Goal: Information Seeking & Learning: Learn about a topic

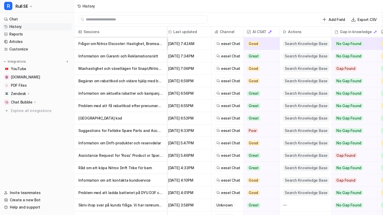
scroll to position [445, 2]
click at [90, 120] on p "[GEOGRAPHIC_DATA] kod" at bounding box center [120, 118] width 84 height 12
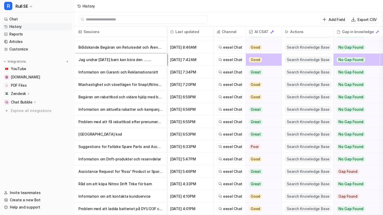
scroll to position [430, 0]
click at [107, 119] on p "Problem med att få rabattkod efter prenumeration" at bounding box center [120, 121] width 84 height 12
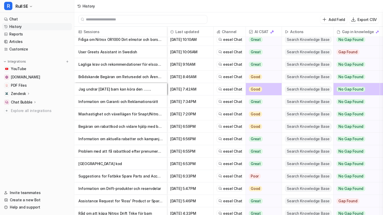
scroll to position [401, 0]
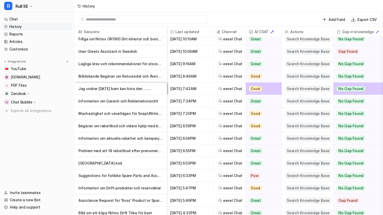
click at [99, 138] on p "Information om aktuella rabatter och kampanjer hos [DOMAIN_NAME]" at bounding box center [120, 138] width 84 height 12
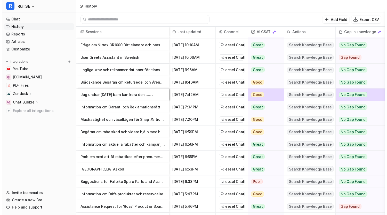
scroll to position [395, 0]
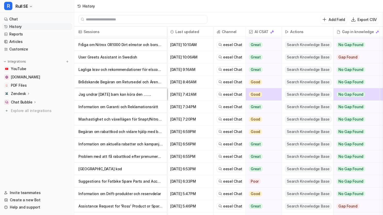
click at [92, 129] on p "Begäran om rabattkod och vidare hjälp med beställning" at bounding box center [120, 131] width 84 height 12
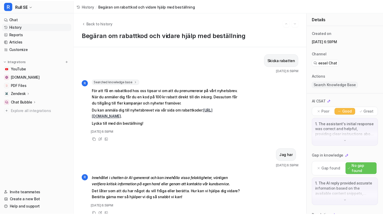
scroll to position [10, 0]
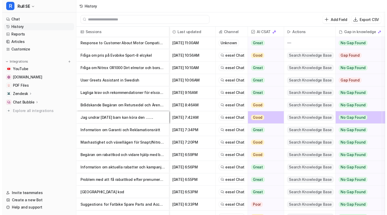
scroll to position [373, 0]
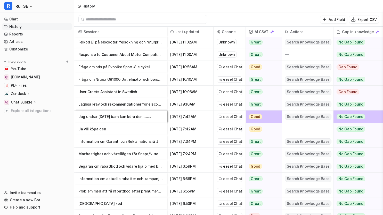
click at [98, 153] on p "Maxhastighet och växellägen för Snapt/Nitrox elscooter" at bounding box center [120, 153] width 84 height 12
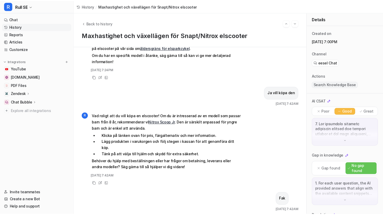
scroll to position [553, 0]
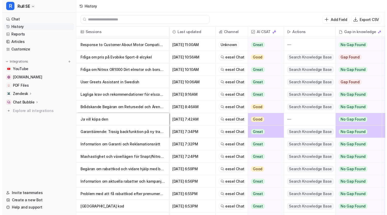
scroll to position [386, 0]
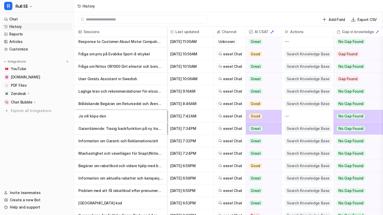
click at [118, 139] on p "Information om Garanti och Reklamationsrätt" at bounding box center [120, 140] width 84 height 12
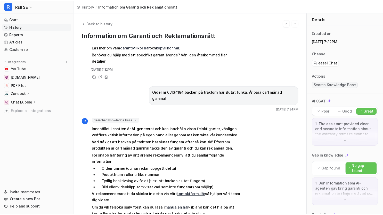
scroll to position [104, 0]
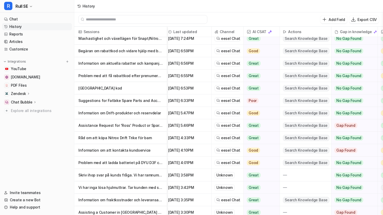
scroll to position [500, 0]
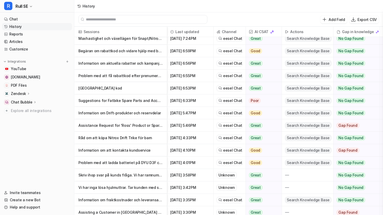
click at [110, 125] on p "Assistance Request for 'Ross' Product or Spare Part" at bounding box center [120, 125] width 84 height 12
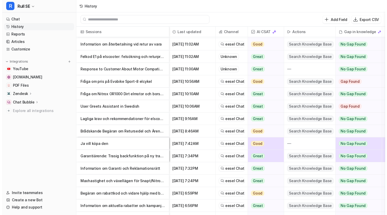
scroll to position [359, 0]
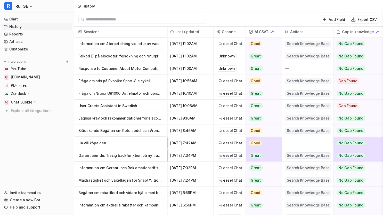
click at [111, 154] on p "Garantiärende: Trasig backfunktion på ny traktor" at bounding box center [120, 155] width 84 height 12
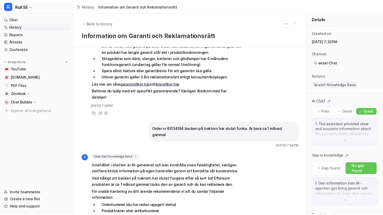
scroll to position [104, 0]
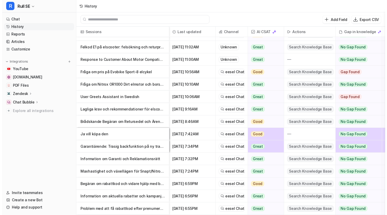
scroll to position [368, 0]
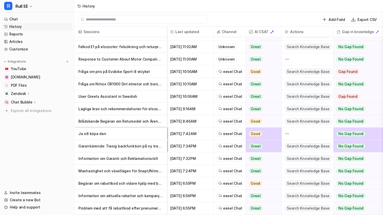
click at [111, 157] on p "Information om Garanti och Reklamationsrätt" at bounding box center [120, 158] width 84 height 12
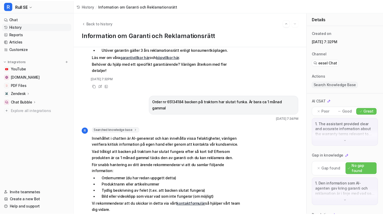
scroll to position [104, 0]
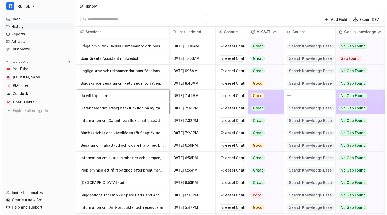
scroll to position [407, 0]
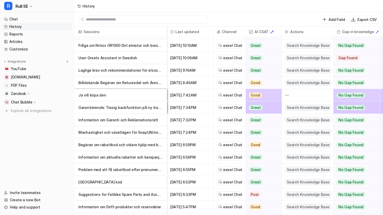
click at [94, 95] on p "Ja vill köpa den" at bounding box center [120, 95] width 84 height 12
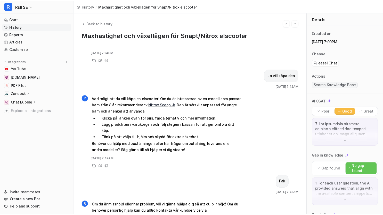
scroll to position [529, 0]
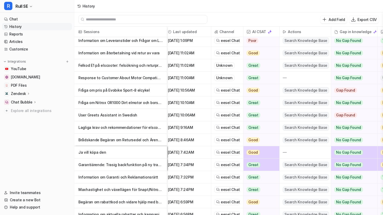
scroll to position [396, 2]
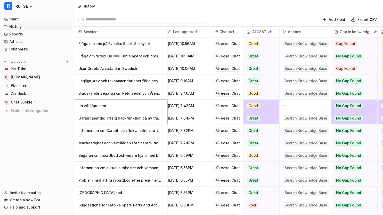
click at [110, 92] on p "Brådskande Begäran om Retursedel och Ärendeuppföljning" at bounding box center [120, 93] width 84 height 12
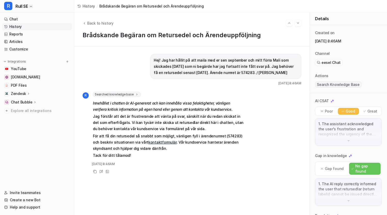
click at [211, 72] on p "Hej! Jag har hållit på att maila med er sen september och mitt förra Mali som s…" at bounding box center [226, 66] width 144 height 19
copy p "574283"
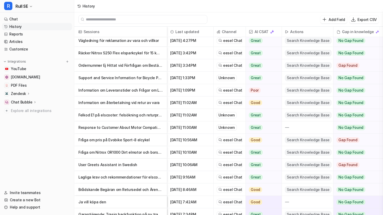
scroll to position [337, 0]
click at [110, 176] on p "Lagliga krav och rekommendationer för elscooter i [GEOGRAPHIC_DATA]" at bounding box center [120, 176] width 84 height 12
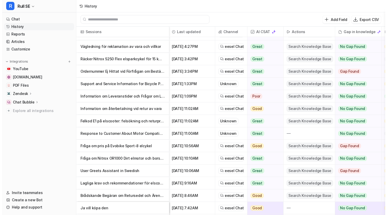
scroll to position [343, 1]
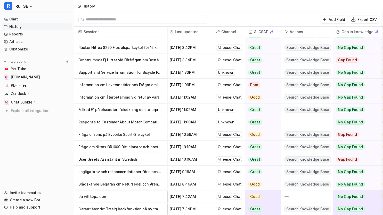
click at [121, 157] on p "User Greets Assistant in Swedish" at bounding box center [120, 159] width 84 height 12
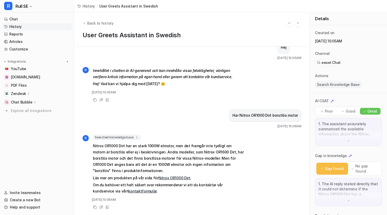
scroll to position [16, 0]
click at [164, 175] on link "Nitrox OR1000 Dirt" at bounding box center [174, 177] width 32 height 4
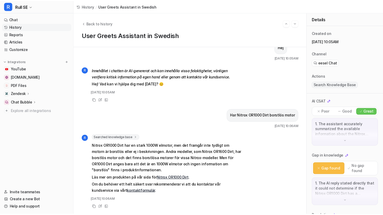
scroll to position [0, 0]
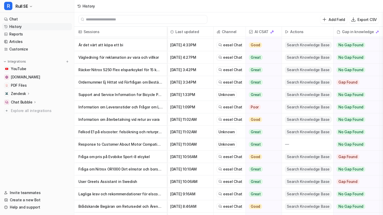
scroll to position [321, 0]
click at [104, 169] on p "Fråga om Nitrox OR1000 Dirt elmotor och borstlöshet" at bounding box center [120, 168] width 84 height 12
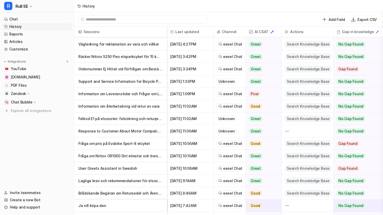
scroll to position [335, 0]
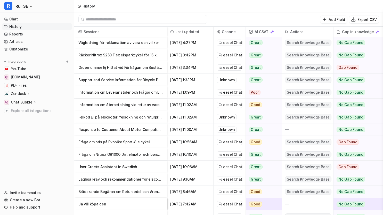
click at [118, 142] on p "Fråga om pris på Evobike Sport-8 elcykel" at bounding box center [120, 142] width 84 height 12
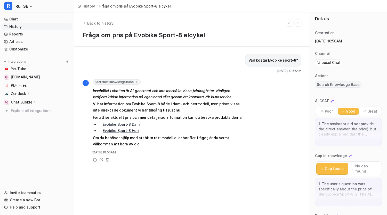
click at [108, 124] on link "Evobike Sport-8 Dam" at bounding box center [121, 124] width 37 height 4
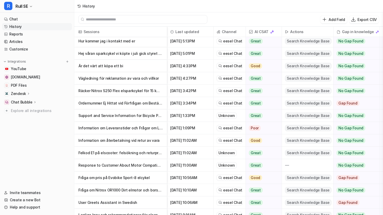
scroll to position [300, 0]
click at [109, 150] on p "Felkod E1 på elscooter: felsökning och returprocess" at bounding box center [120, 152] width 84 height 12
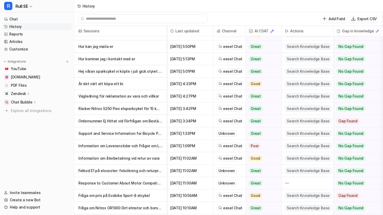
scroll to position [282, 0]
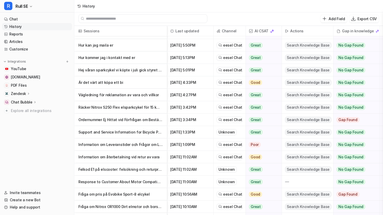
click at [96, 156] on p "Information om återbetalning vid retur av vara" at bounding box center [120, 156] width 84 height 12
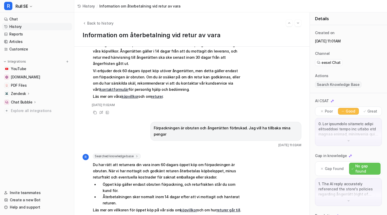
scroll to position [183, 0]
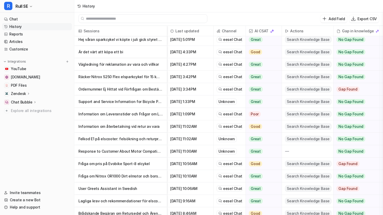
scroll to position [313, 0]
click at [109, 114] on p "Information om Leveranstider och Frågor om Leverans" at bounding box center [120, 113] width 84 height 12
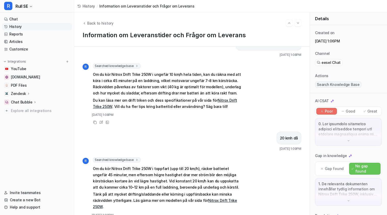
scroll to position [527, 0]
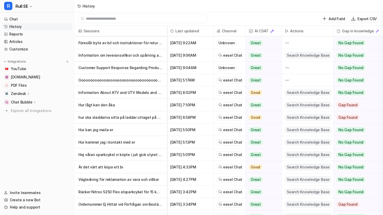
scroll to position [198, 0]
click at [105, 166] on p "Är det värt att köpa ett bi" at bounding box center [120, 166] width 84 height 12
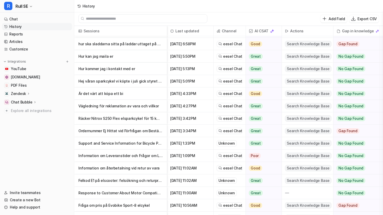
scroll to position [271, 0]
click at [97, 141] on p "Support and Service Information for Bicycle Purchase" at bounding box center [120, 143] width 84 height 12
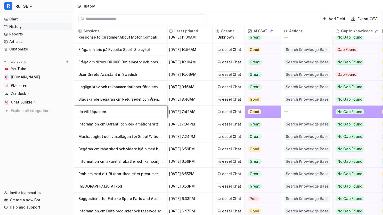
scroll to position [423, 1]
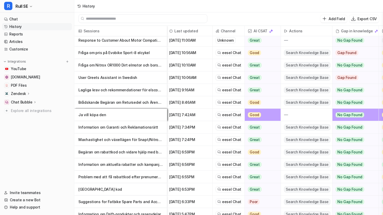
click at [102, 113] on p "Ja vill köpa den" at bounding box center [120, 114] width 84 height 12
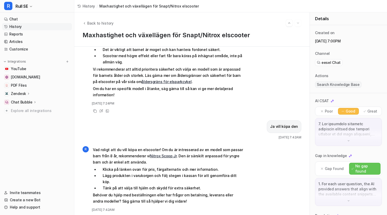
scroll to position [553, 0]
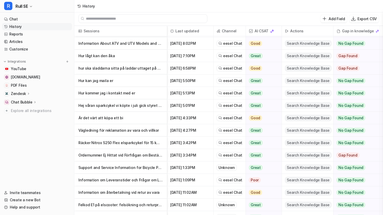
scroll to position [248, 0]
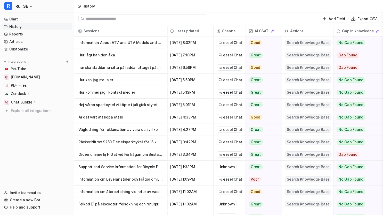
click at [108, 153] on p "Ordernummer Ej Hittat vid Förfrågan om Beställning" at bounding box center [120, 154] width 84 height 12
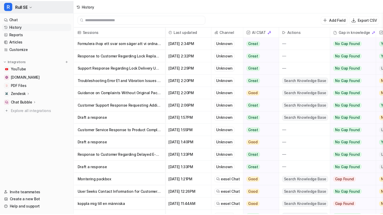
scroll to position [1, 0]
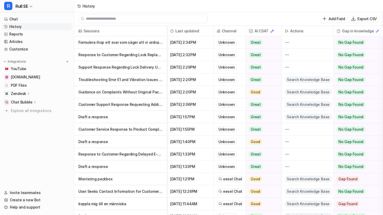
click at [136, 162] on p "Draft a response" at bounding box center [120, 166] width 84 height 12
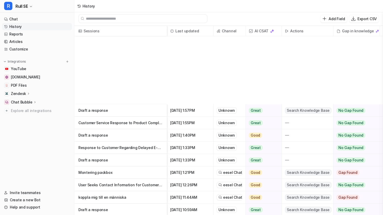
scroll to position [147, 0]
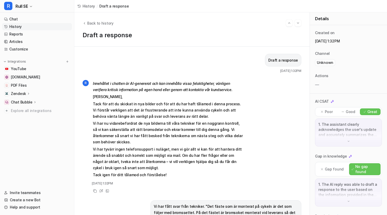
scroll to position [133, 0]
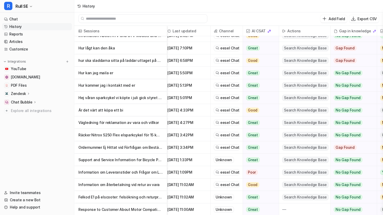
scroll to position [279, 3]
click at [120, 147] on p "Ordernummer Ej Hittat vid Förfrågan om Beställning" at bounding box center [120, 147] width 84 height 12
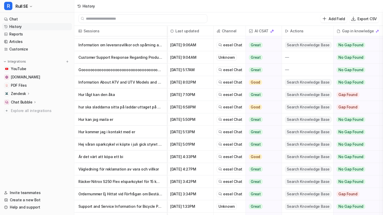
scroll to position [233, 0]
click at [101, 179] on p "Räcker Nitrox S250 Flex elsparkcykel för 15 km daglig pendling vid 85 kg vikt?" at bounding box center [120, 181] width 84 height 12
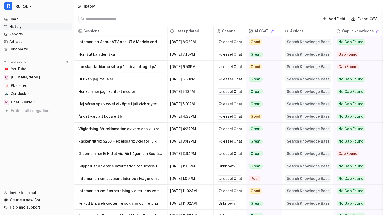
scroll to position [287, 0]
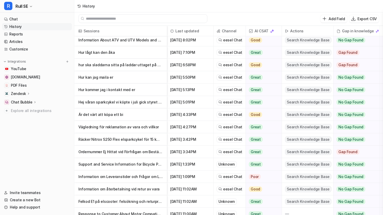
click at [121, 126] on p "Vägledning för reklamation av vara och villkor" at bounding box center [120, 127] width 84 height 12
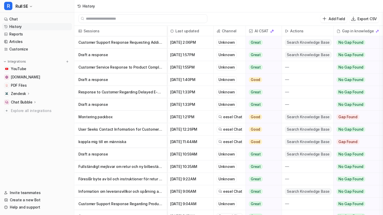
scroll to position [99, 0]
